Goal: Task Accomplishment & Management: Use online tool/utility

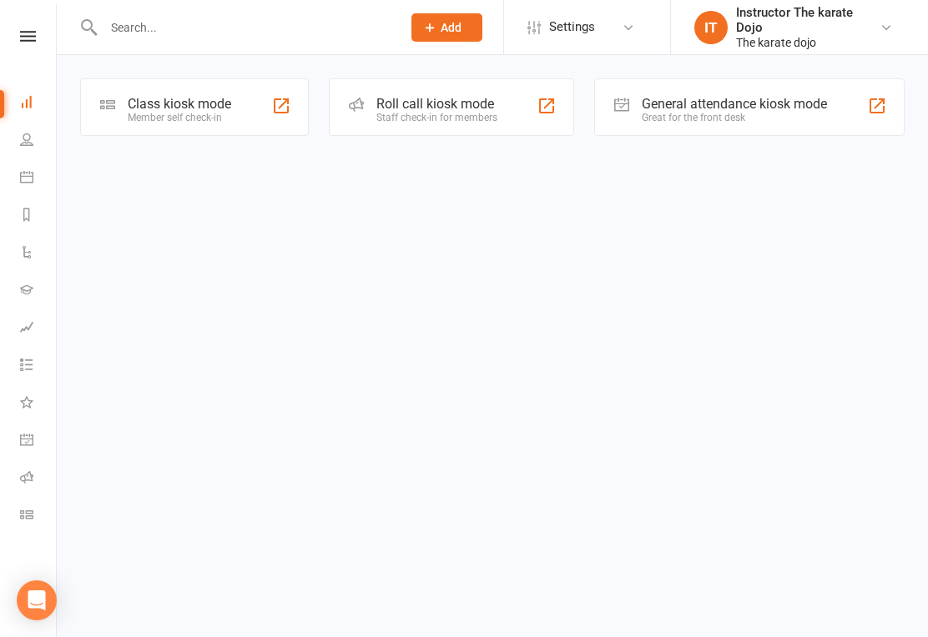
click at [162, 105] on div "Class kiosk mode" at bounding box center [179, 104] width 103 height 16
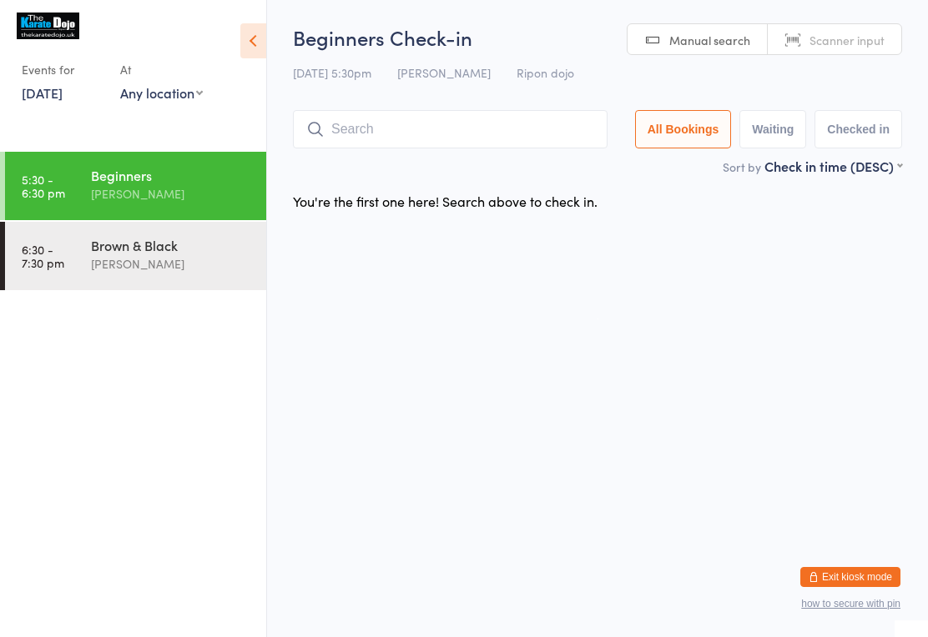
click at [501, 148] on input "search" at bounding box center [450, 129] width 314 height 38
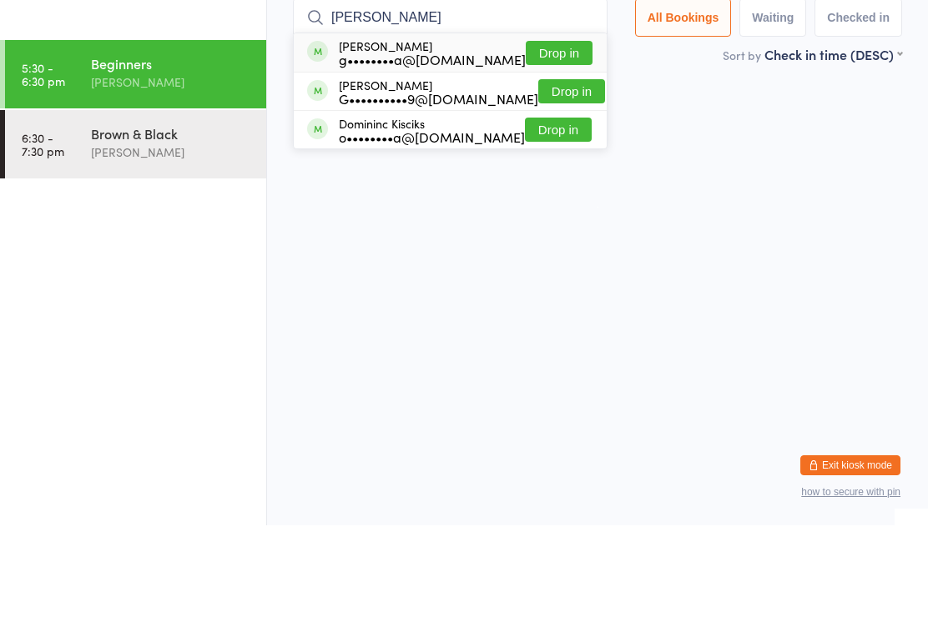
type input "[PERSON_NAME]"
click at [566, 153] on button "Drop in" at bounding box center [559, 165] width 67 height 24
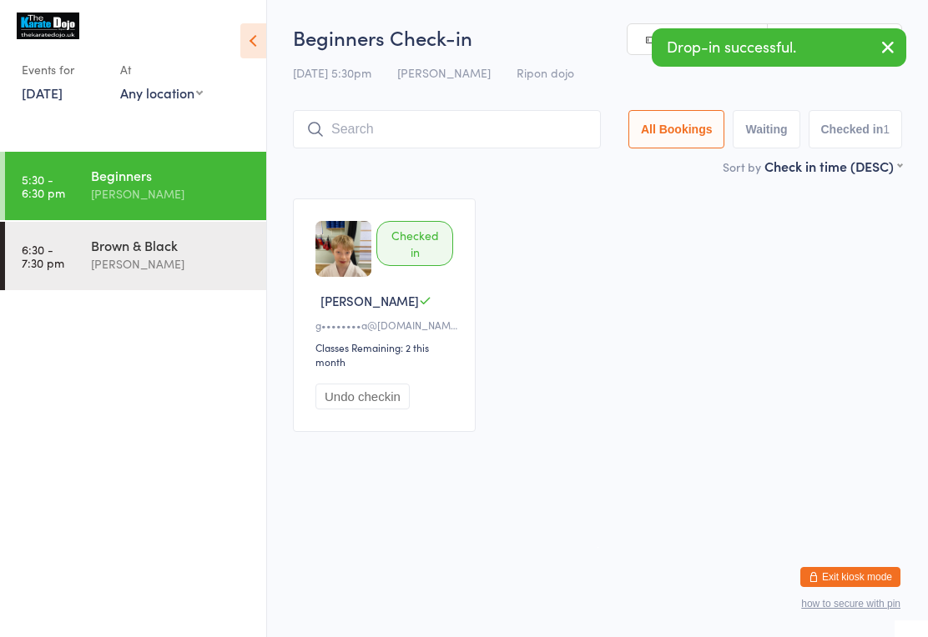
click at [378, 118] on input "search" at bounding box center [447, 129] width 308 height 38
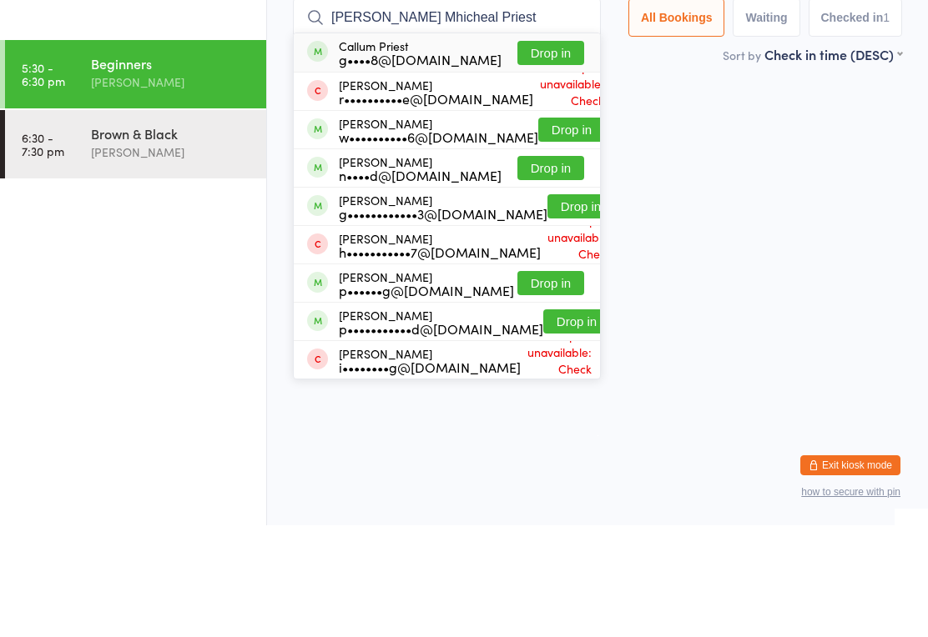
type input "[PERSON_NAME] Mhicheal Priest"
click at [563, 153] on button "Drop in" at bounding box center [550, 165] width 67 height 24
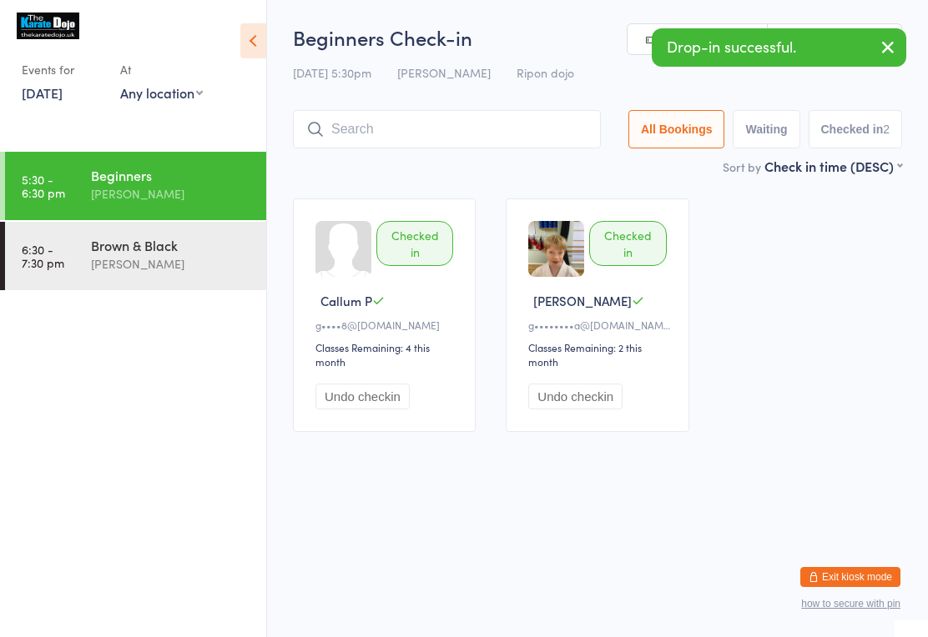
click at [375, 129] on input "search" at bounding box center [447, 129] width 308 height 38
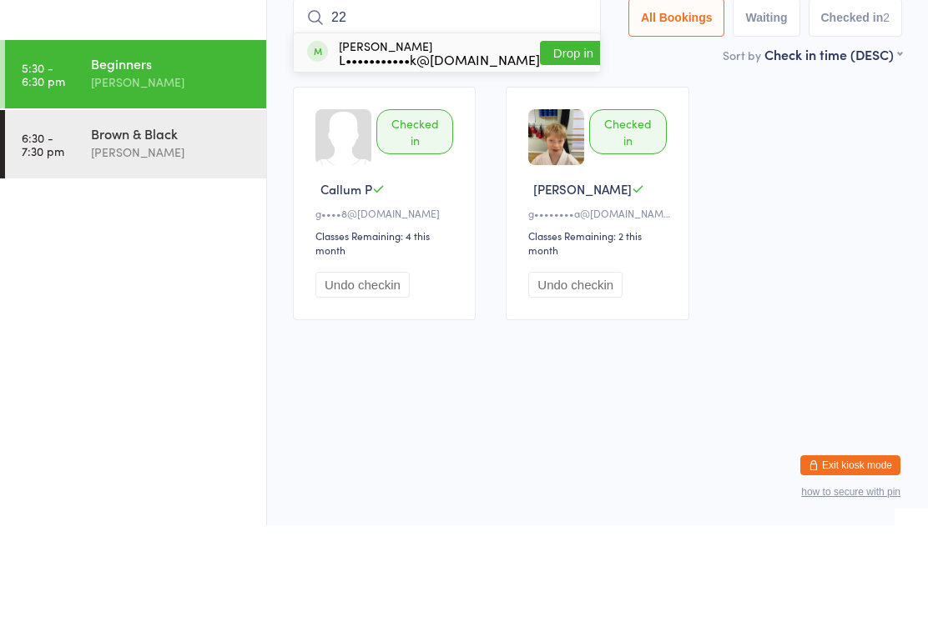
type input "22"
click at [558, 153] on button "Drop in" at bounding box center [573, 165] width 67 height 24
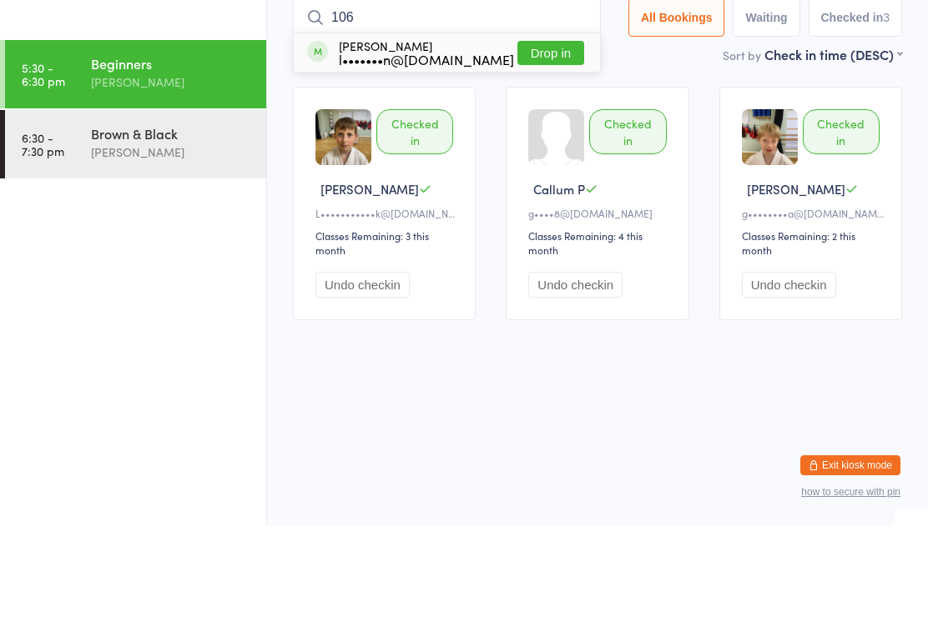
type input "106"
click at [554, 153] on button "Drop in" at bounding box center [550, 165] width 67 height 24
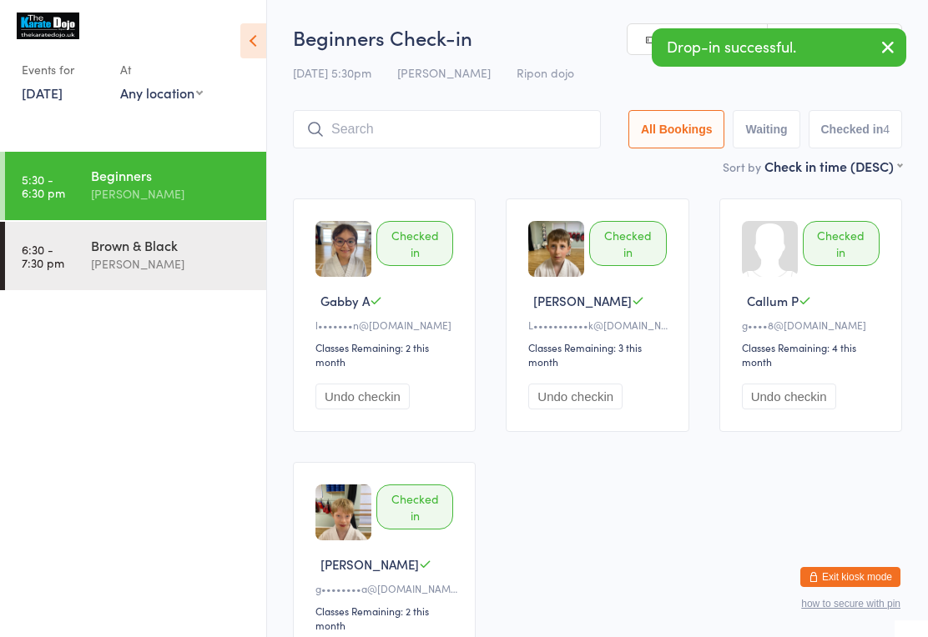
click at [460, 122] on input "search" at bounding box center [447, 129] width 308 height 38
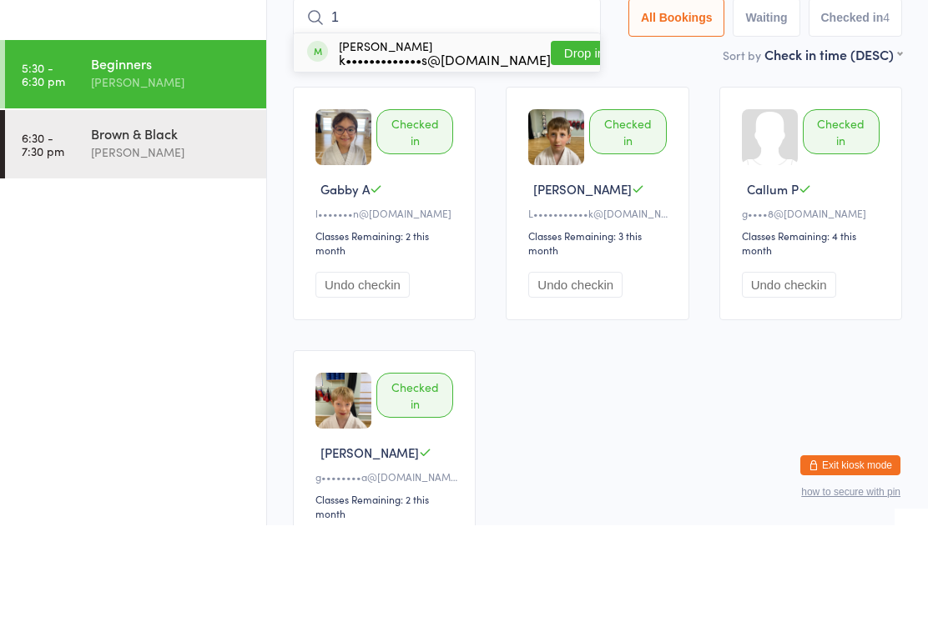
type input "1"
click at [580, 153] on button "Drop in" at bounding box center [584, 165] width 67 height 24
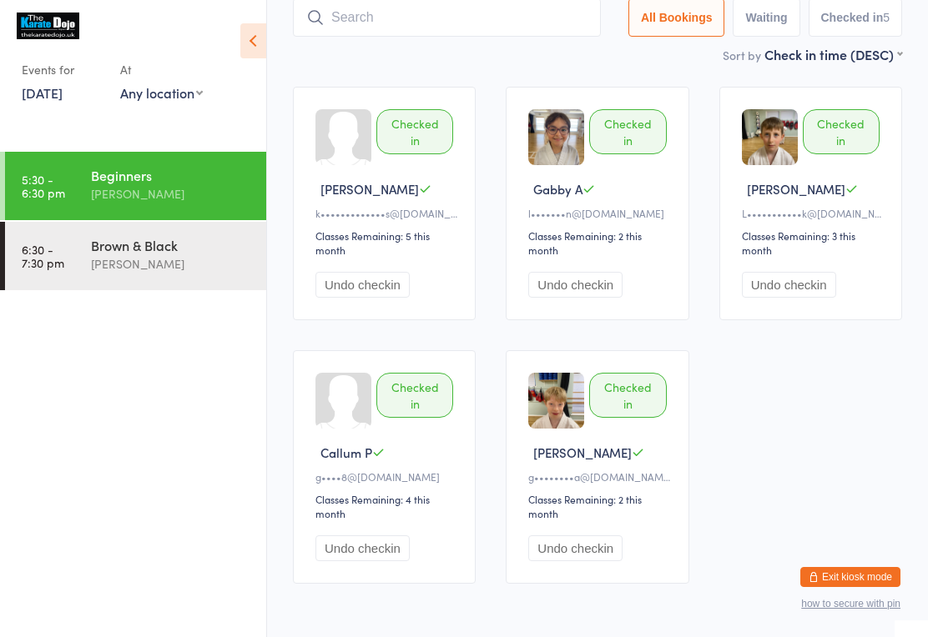
click at [403, 18] on input "search" at bounding box center [447, 17] width 308 height 38
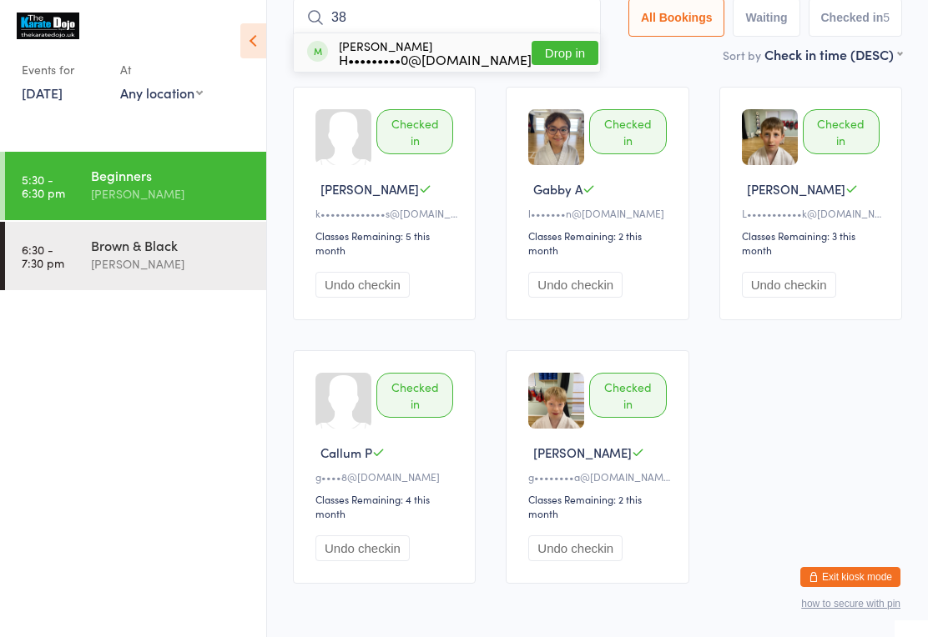
type input "38"
click at [357, 45] on div "[PERSON_NAME] H•••••••••0@[DOMAIN_NAME]" at bounding box center [435, 52] width 193 height 27
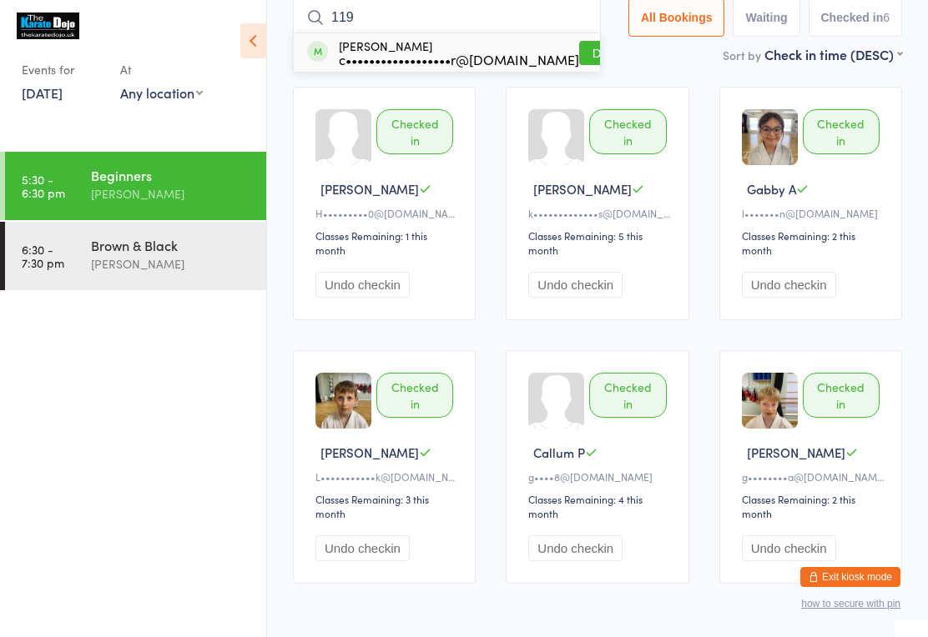
type input "119"
click at [579, 55] on button "Drop in" at bounding box center [612, 53] width 67 height 24
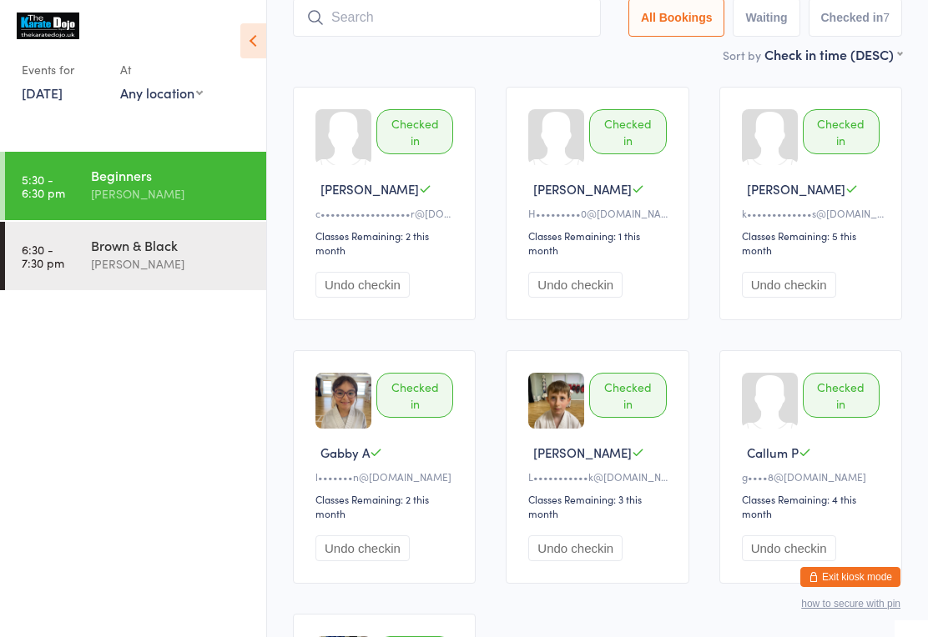
click at [478, 18] on input "search" at bounding box center [447, 17] width 308 height 38
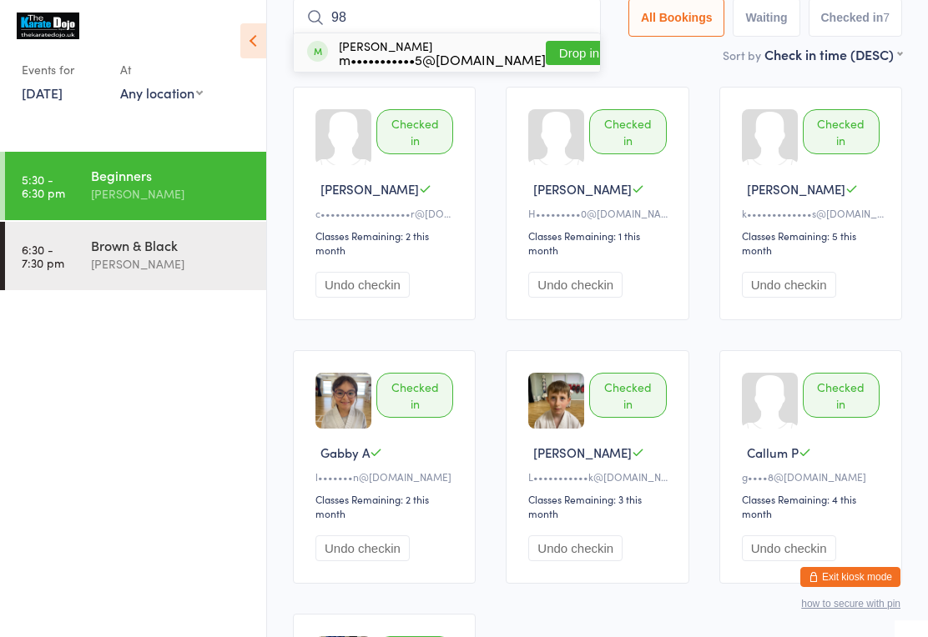
type input "98"
click at [559, 48] on button "Drop in" at bounding box center [579, 53] width 67 height 24
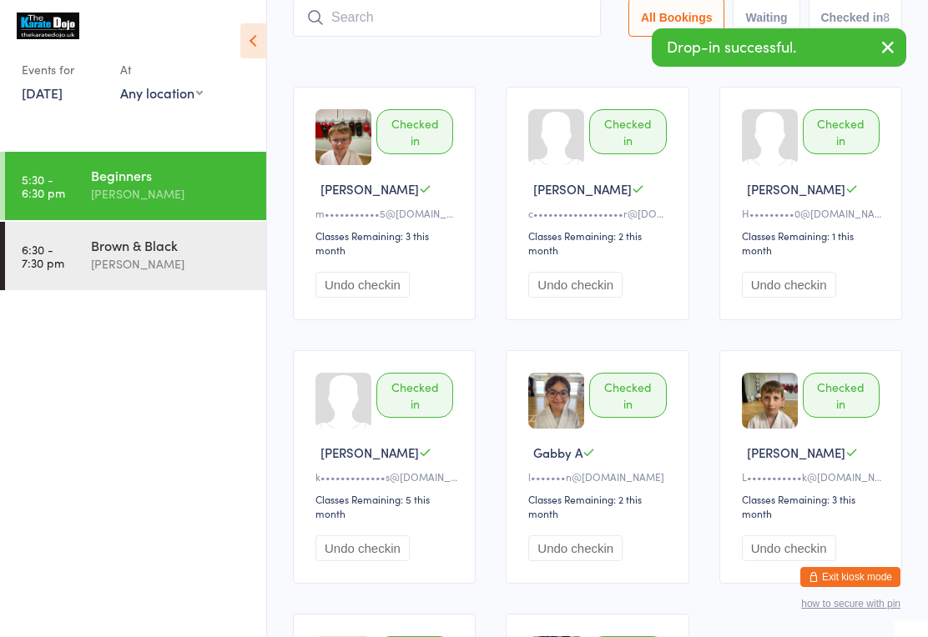
click at [486, 22] on input "search" at bounding box center [447, 17] width 308 height 38
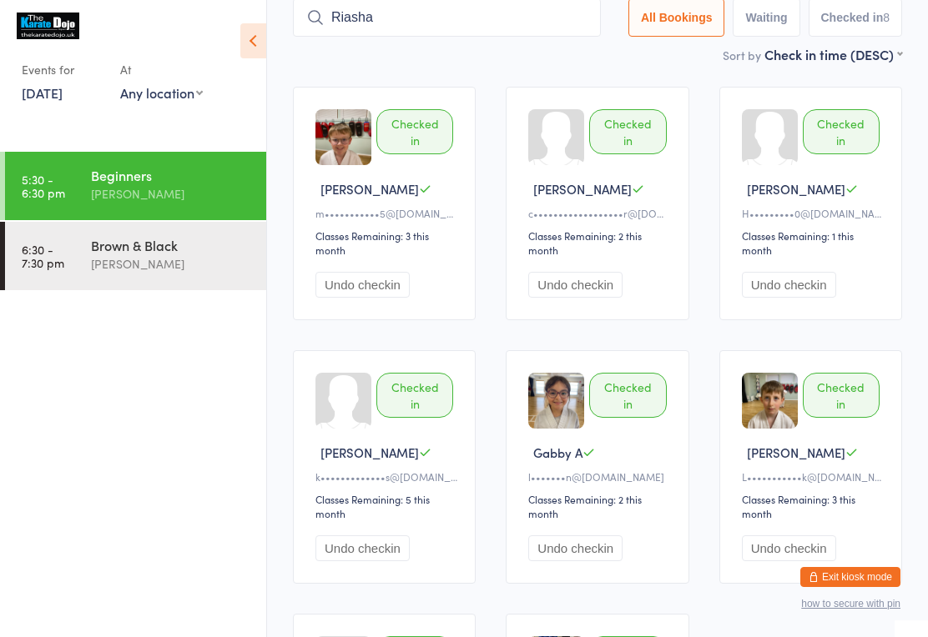
type input "Riasha"
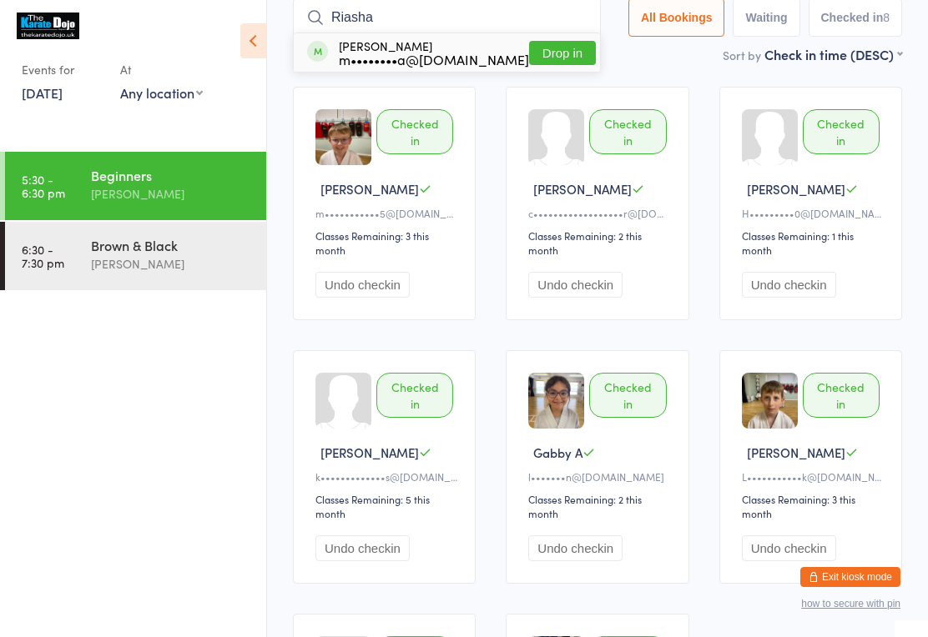
click at [552, 44] on button "Drop in" at bounding box center [562, 53] width 67 height 24
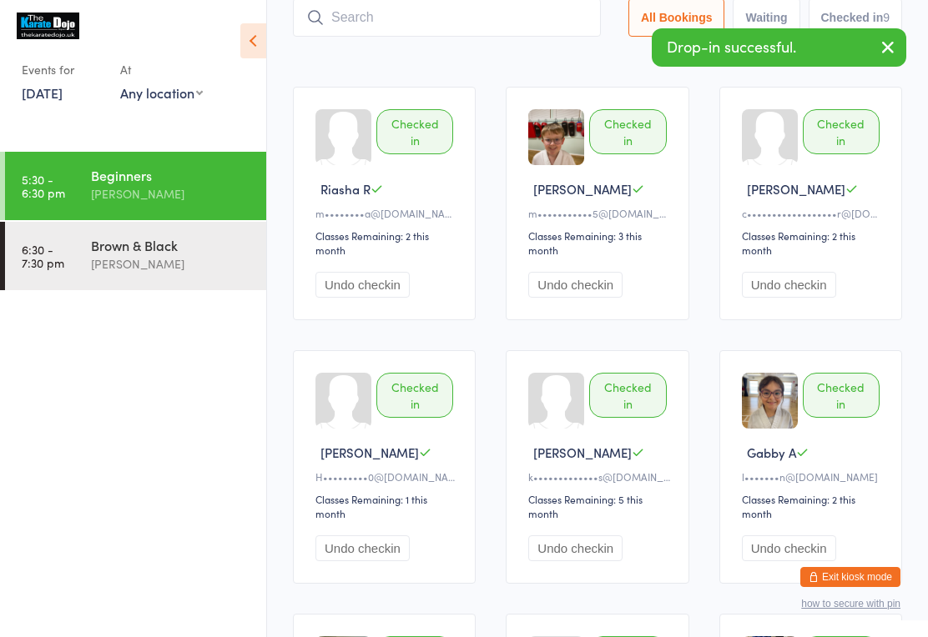
click at [541, 16] on input "search" at bounding box center [447, 17] width 308 height 38
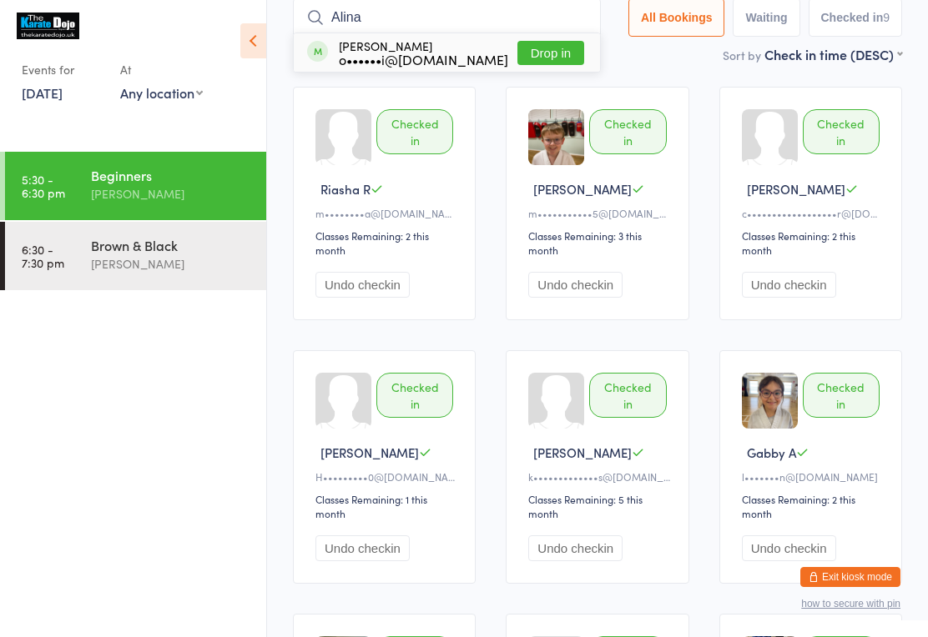
type input "Alina"
click at [579, 53] on button "Drop in" at bounding box center [550, 53] width 67 height 24
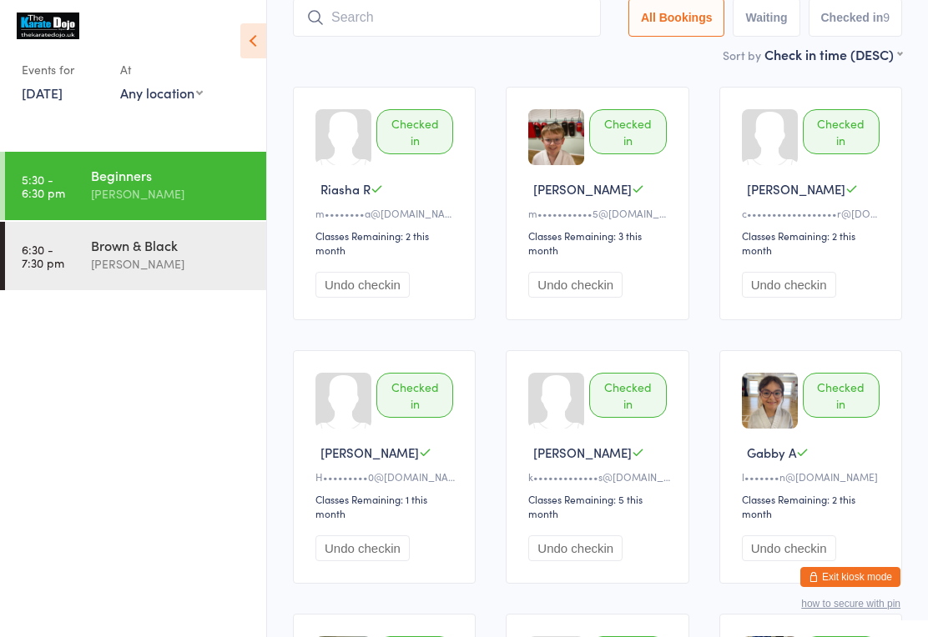
click at [556, 58] on div "Sort by Check in time (DESC) First name (ASC) First name (DESC) Last name (ASC)…" at bounding box center [597, 54] width 609 height 18
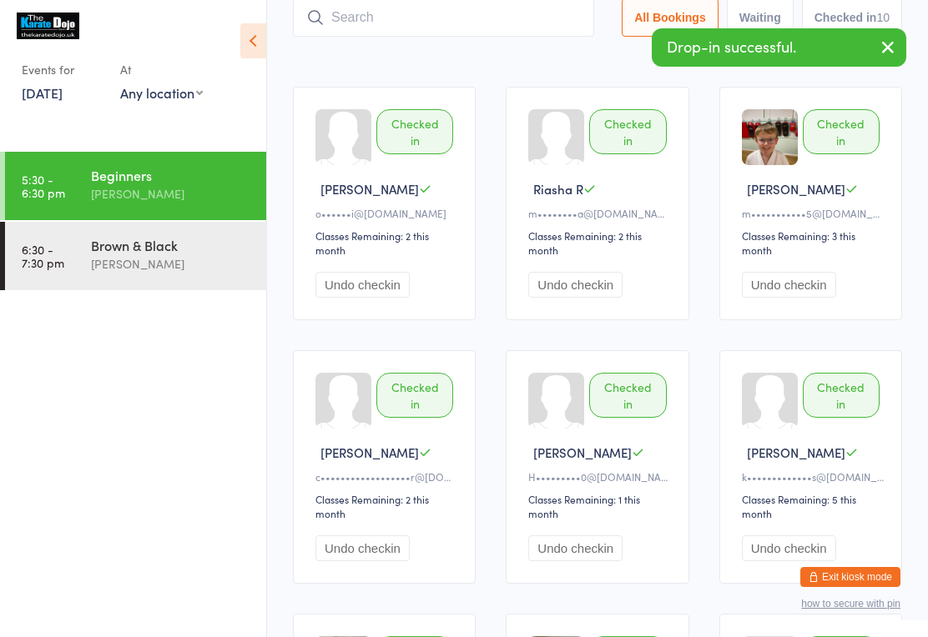
click at [437, 19] on input "search" at bounding box center [443, 17] width 301 height 38
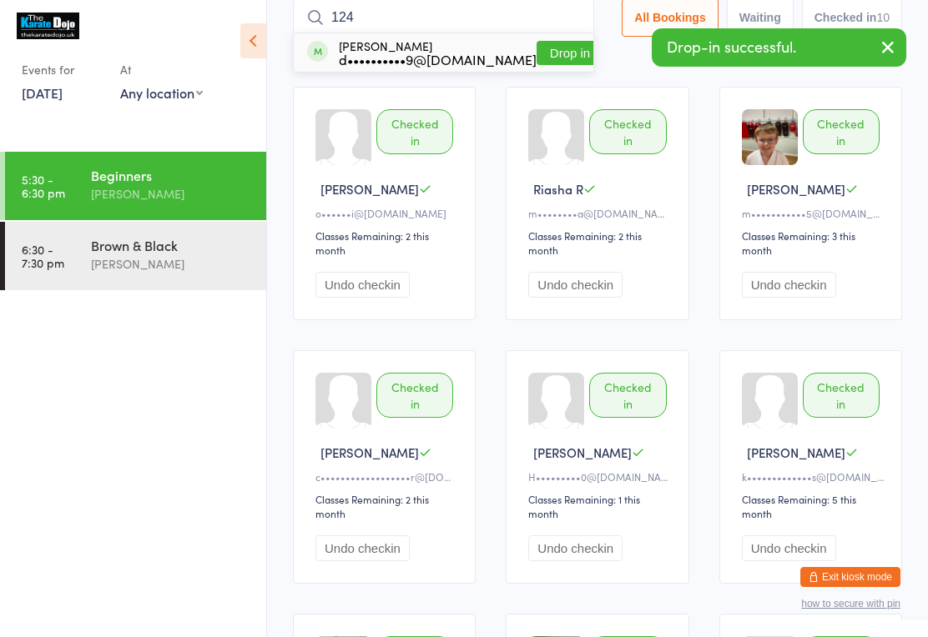
type input "124"
click at [445, 45] on div "[PERSON_NAME] d••••••••••9@[DOMAIN_NAME]" at bounding box center [438, 52] width 198 height 27
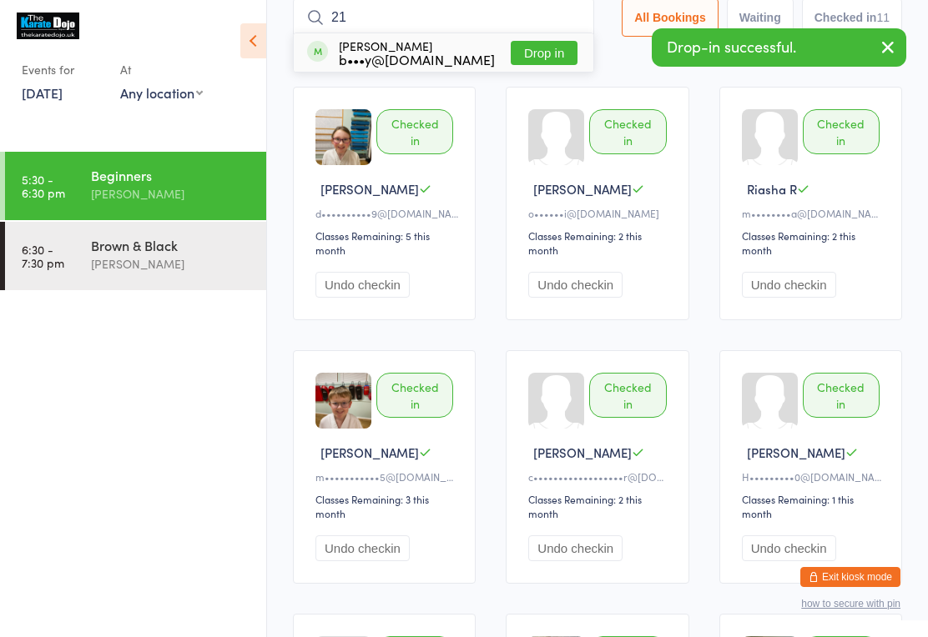
type input "21"
click at [428, 46] on div "[PERSON_NAME] b•••y@[DOMAIN_NAME]" at bounding box center [417, 52] width 156 height 27
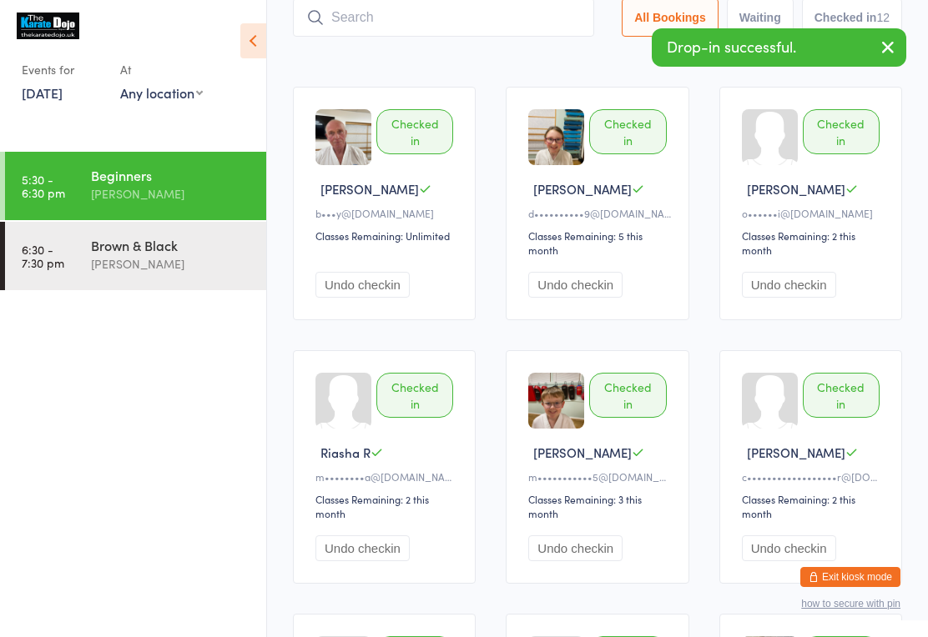
click at [429, 13] on input "search" at bounding box center [443, 17] width 301 height 38
type input "120"
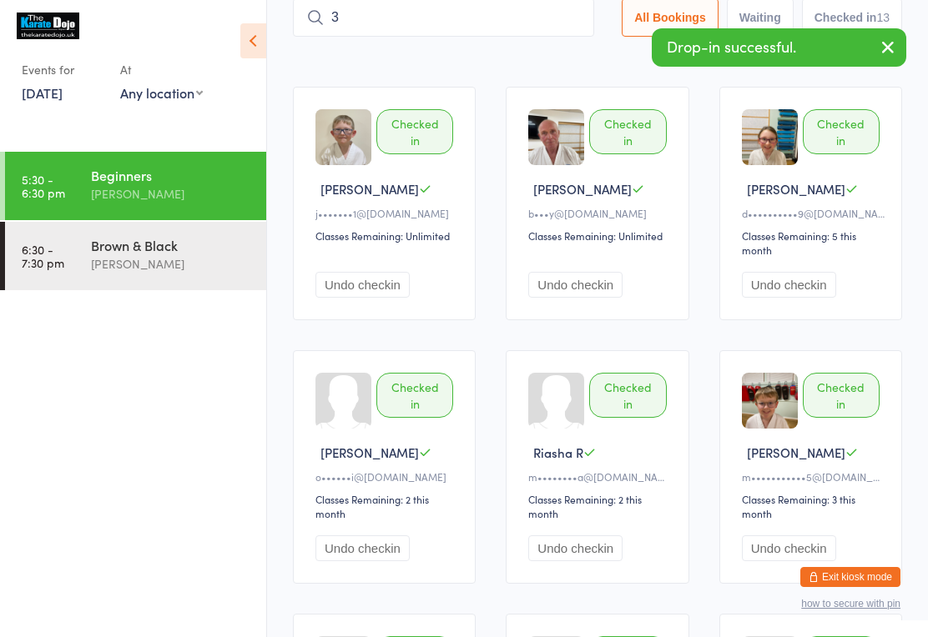
type input "34"
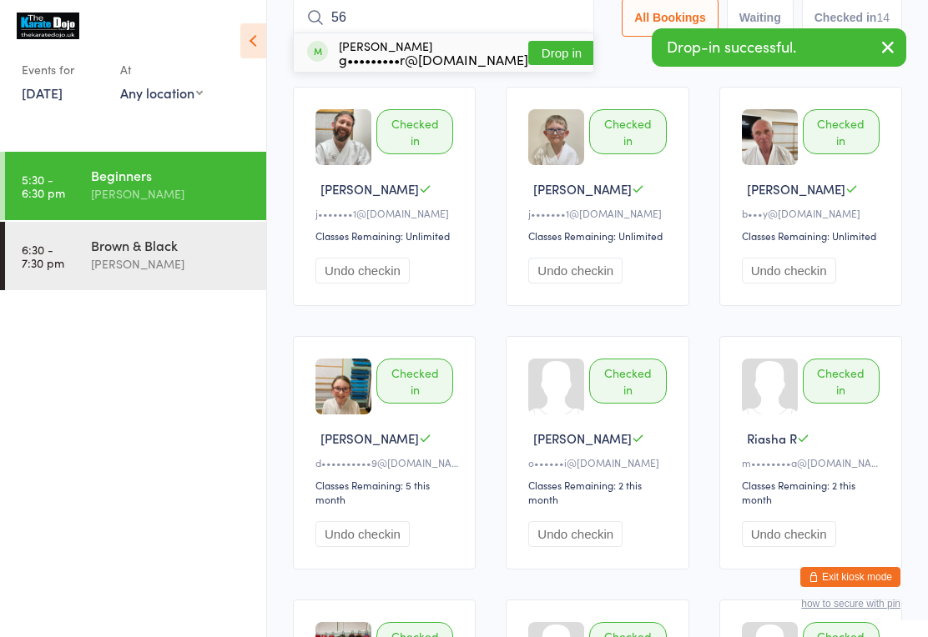
type input "56"
click at [552, 43] on button "Drop in" at bounding box center [561, 53] width 67 height 24
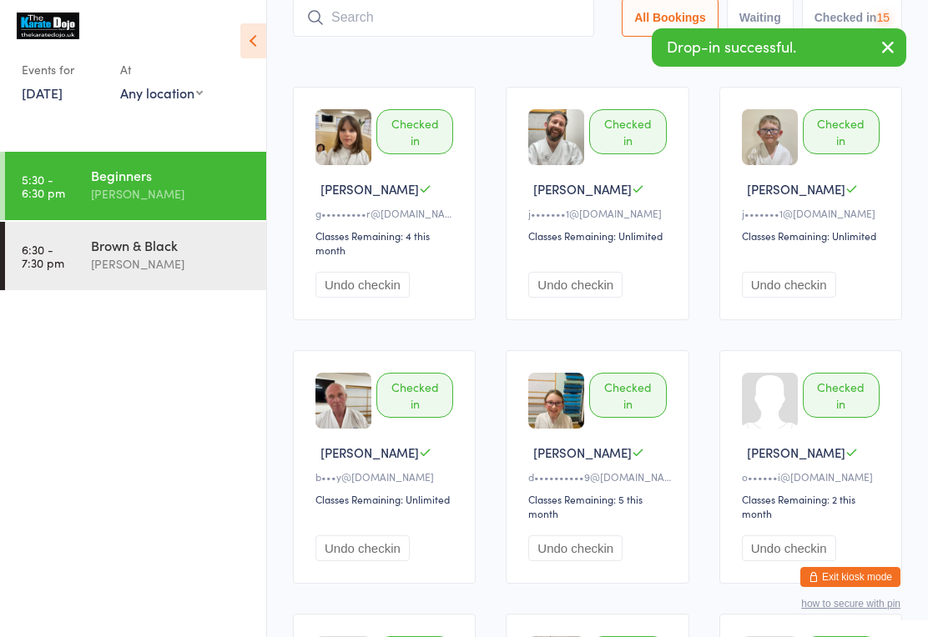
click at [405, 19] on input "search" at bounding box center [443, 17] width 301 height 38
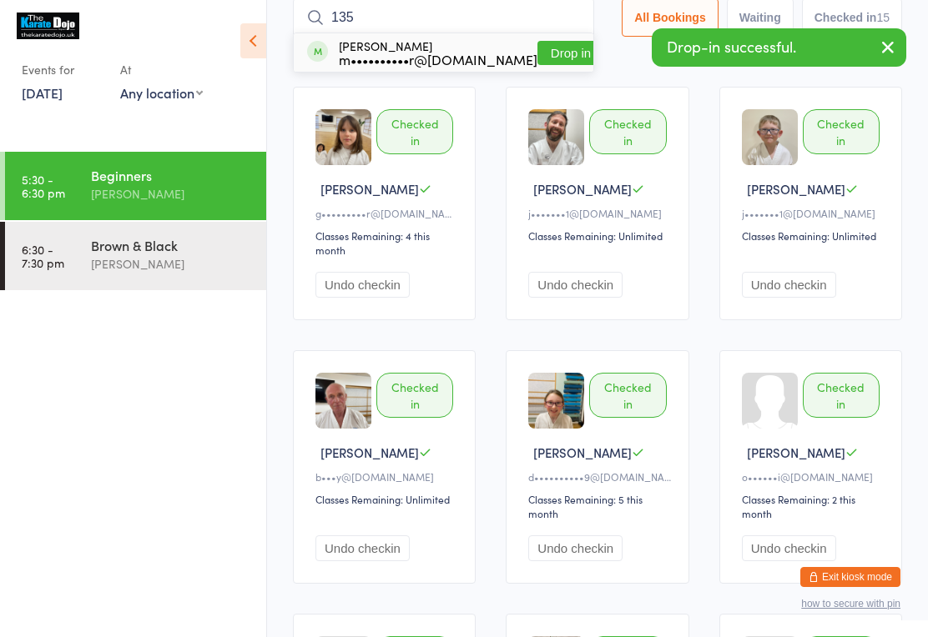
type input "135"
click at [537, 46] on button "Drop in" at bounding box center [570, 53] width 67 height 24
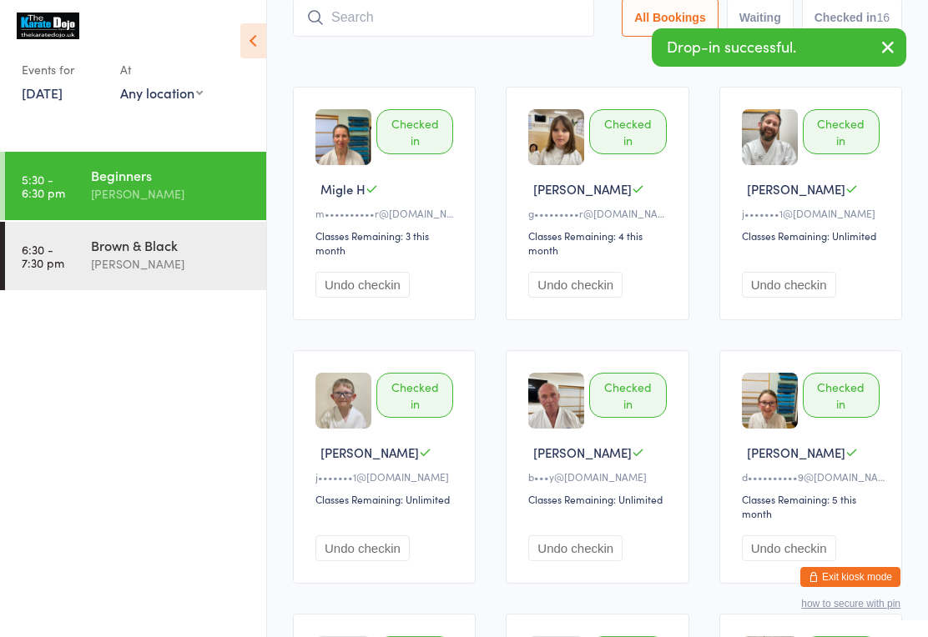
click at [431, 16] on input "search" at bounding box center [443, 17] width 301 height 38
type input "32"
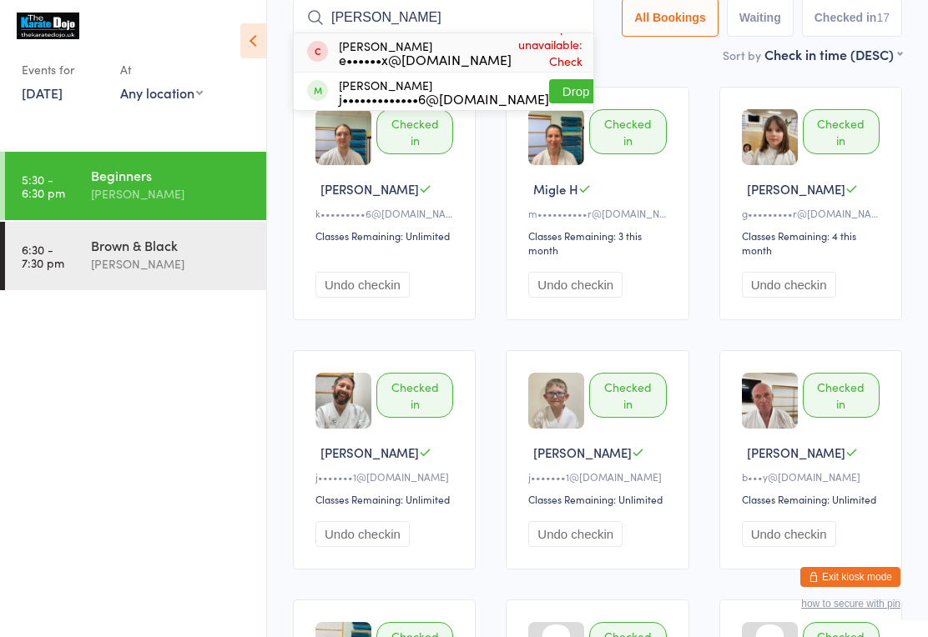
type input "[PERSON_NAME]"
click at [562, 93] on button "Drop in" at bounding box center [582, 91] width 67 height 24
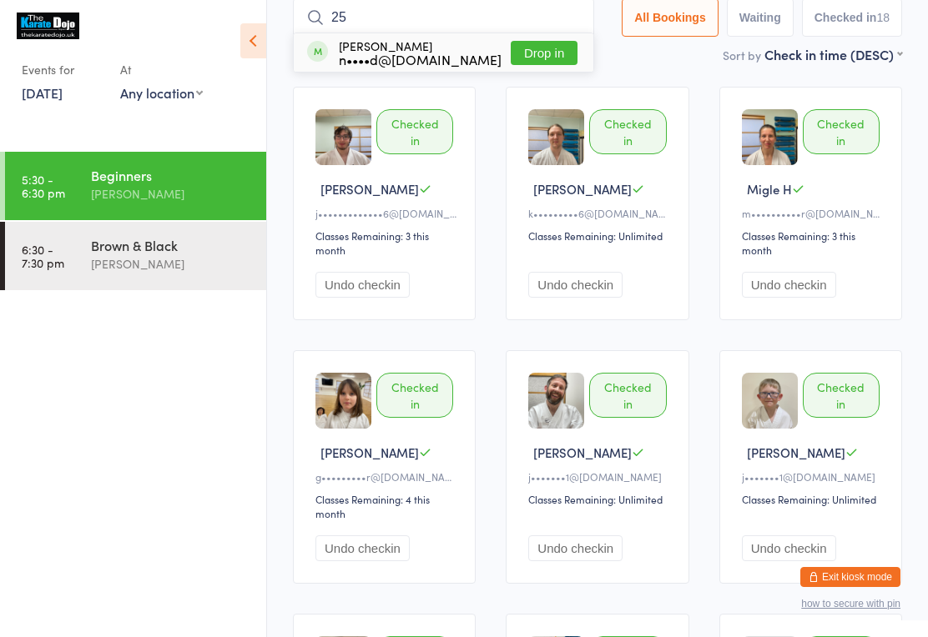
type input "25"
click at [516, 65] on button "Drop in" at bounding box center [543, 53] width 67 height 24
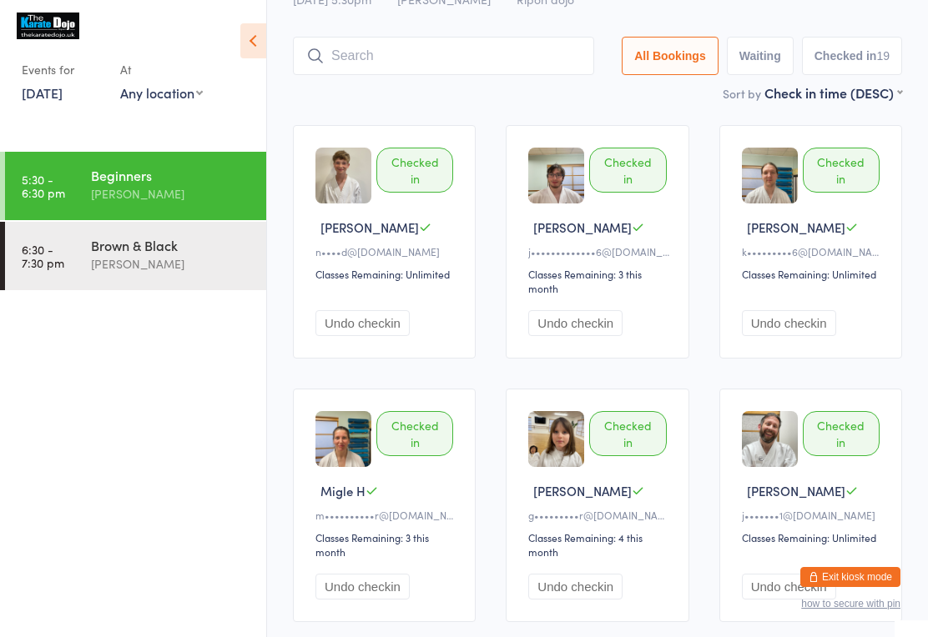
scroll to position [0, 0]
